Goal: Book appointment/travel/reservation

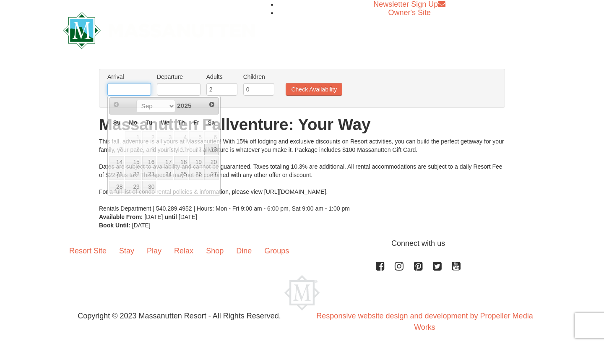
click at [122, 84] on input "text" at bounding box center [129, 89] width 44 height 13
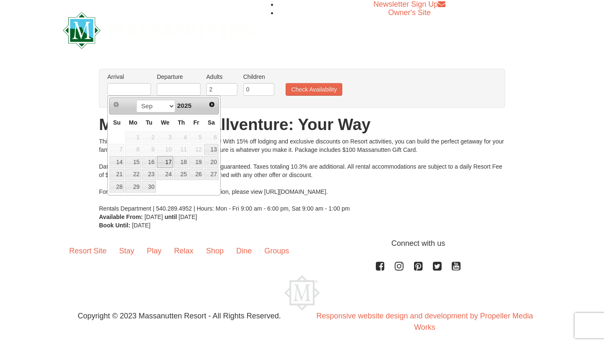
click at [165, 161] on link "17" at bounding box center [165, 162] width 16 height 12
type input "[DATE]"
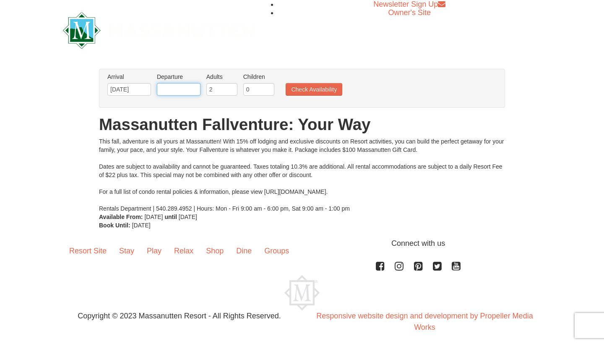
click at [173, 89] on input "text" at bounding box center [179, 89] width 44 height 13
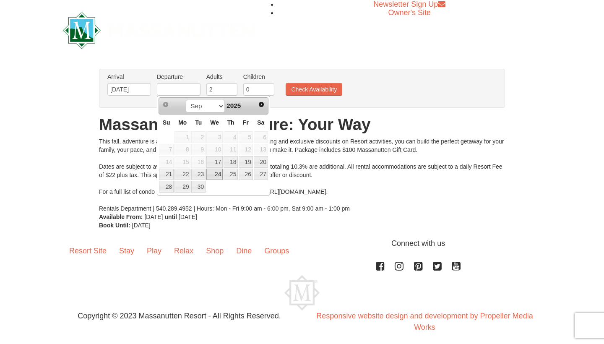
click at [217, 175] on link "24" at bounding box center [214, 175] width 16 height 12
type input "[DATE]"
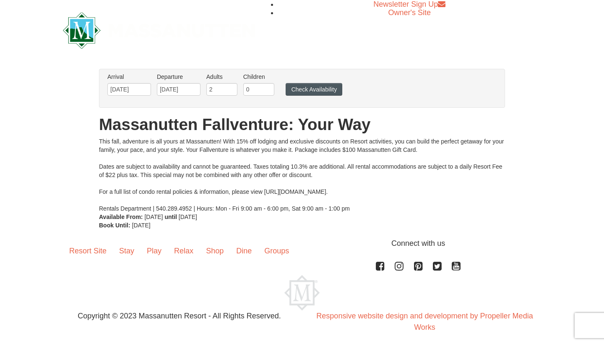
click at [321, 92] on button "Check Availability" at bounding box center [314, 89] width 57 height 13
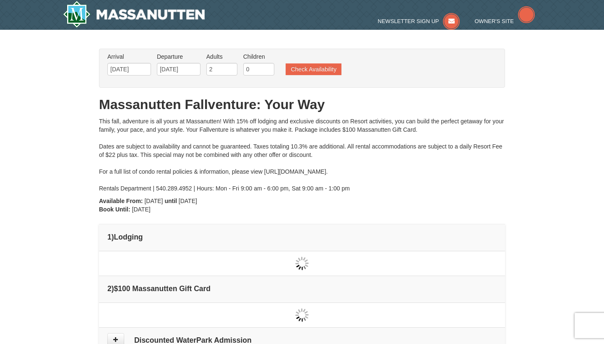
type input "[DATE]"
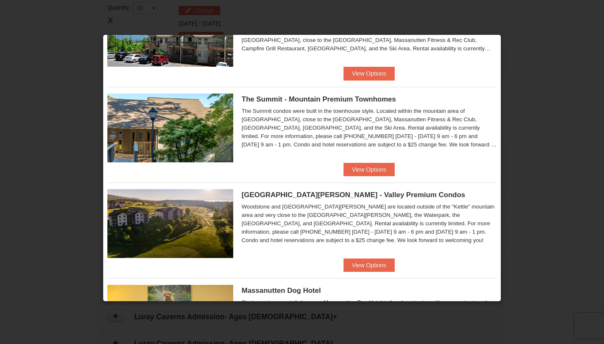
scroll to position [335, 0]
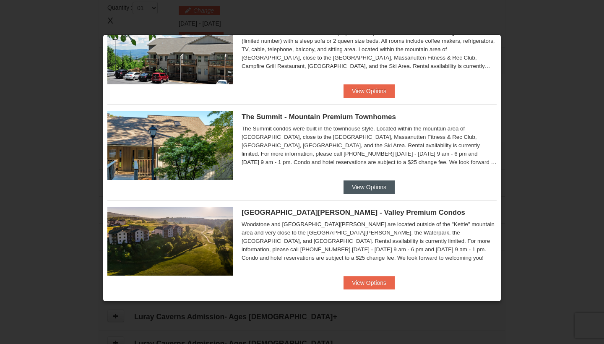
click at [373, 187] on button "View Options" at bounding box center [369, 186] width 51 height 13
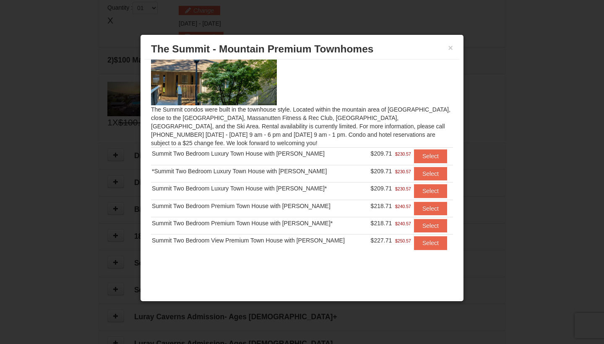
scroll to position [29, 0]
